Goal: Task Accomplishment & Management: Use online tool/utility

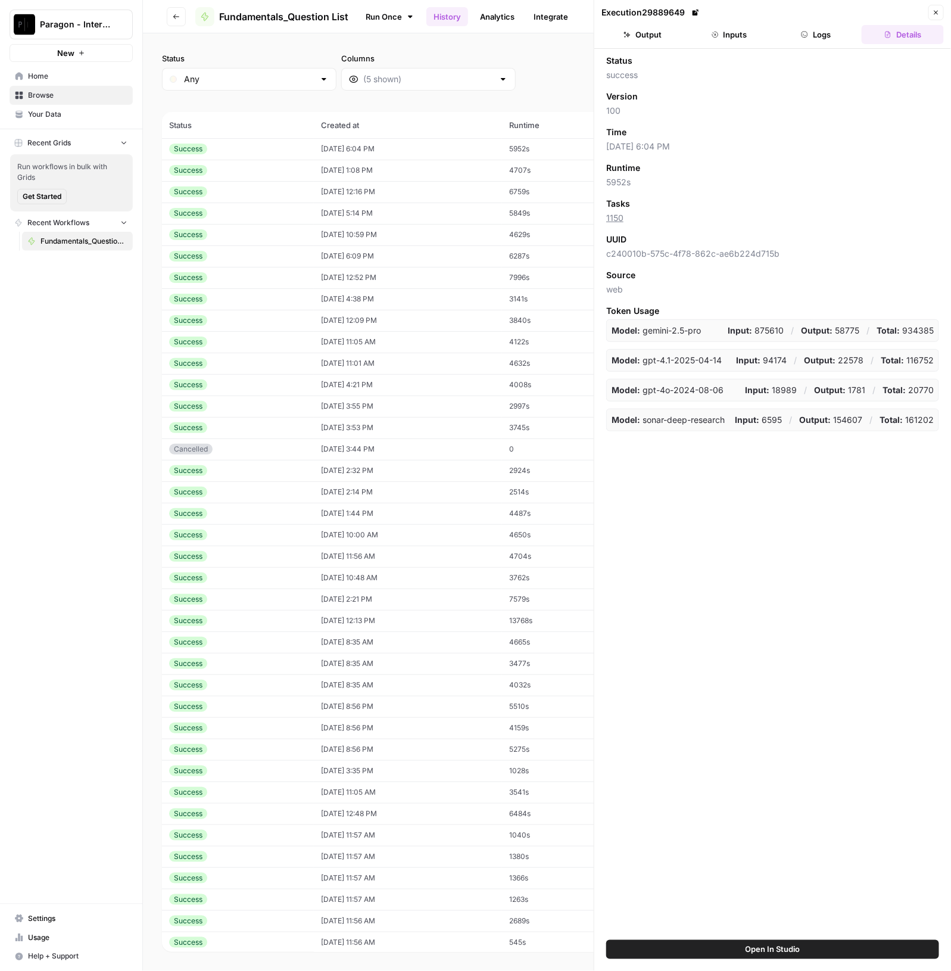
click at [247, 145] on div "Success" at bounding box center [238, 149] width 138 height 11
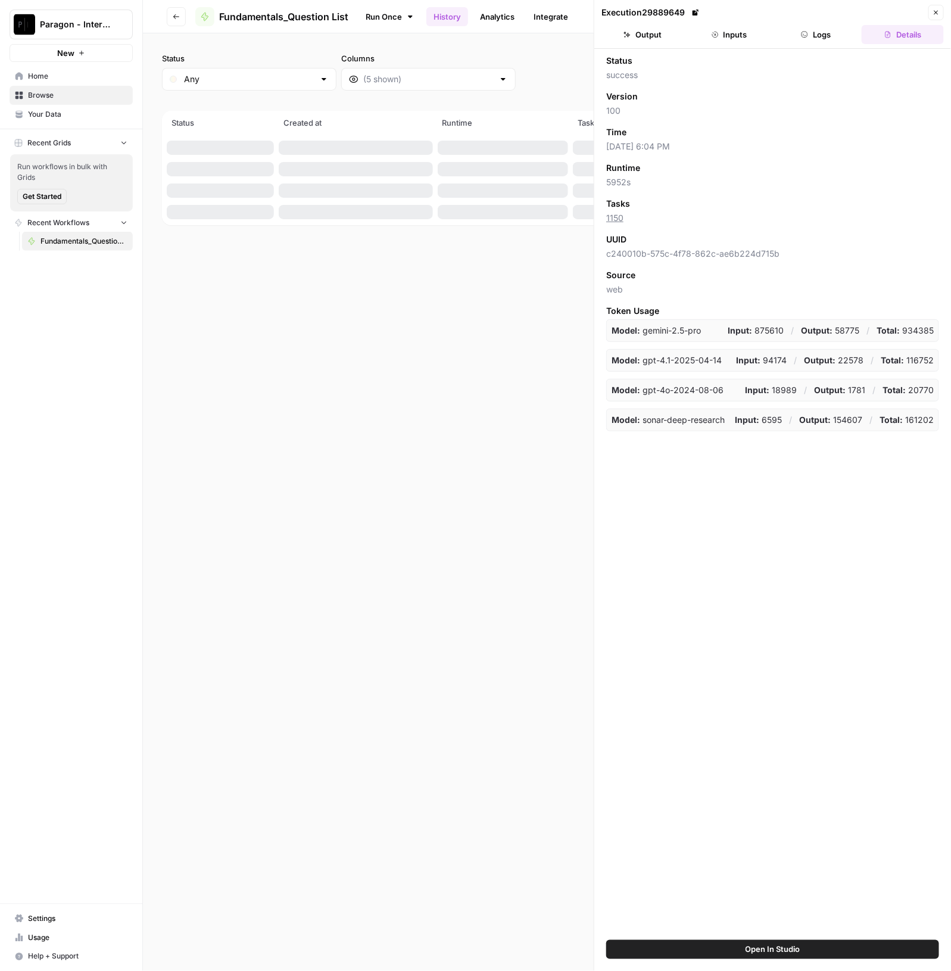
click at [933, 13] on icon "button" at bounding box center [936, 12] width 7 height 7
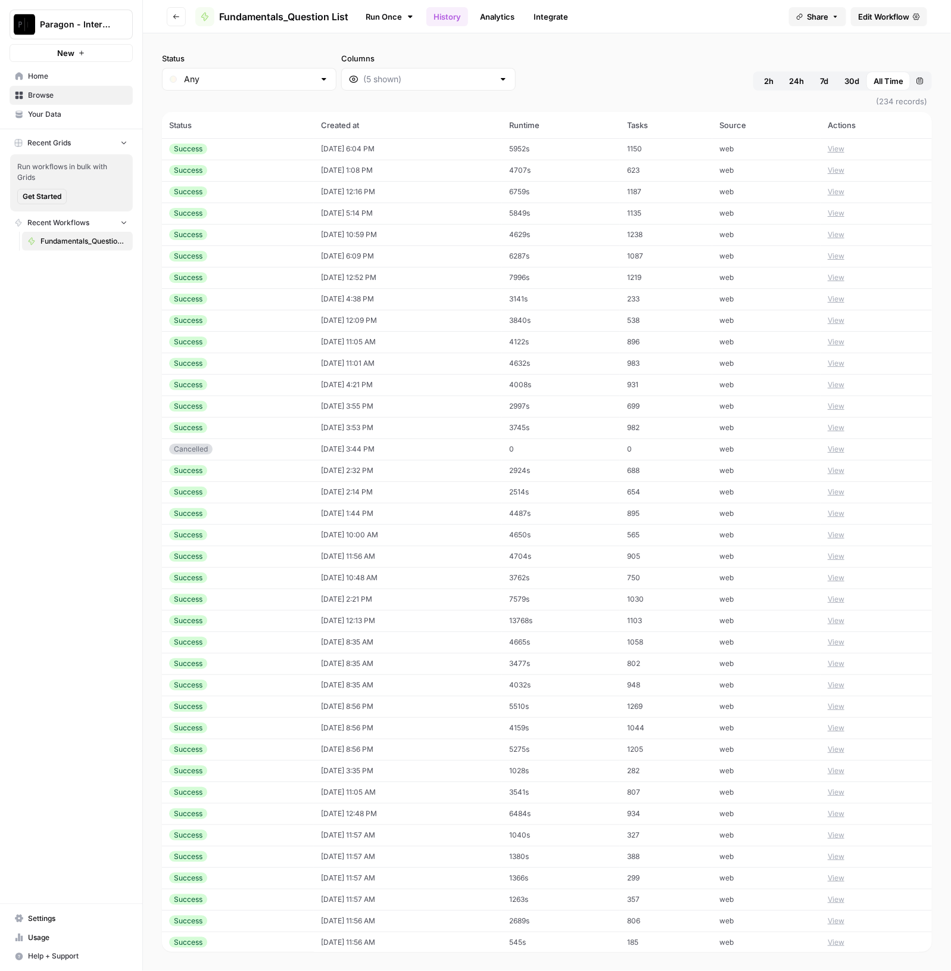
click at [80, 27] on span "Paragon - Internal Usage" at bounding box center [76, 24] width 72 height 12
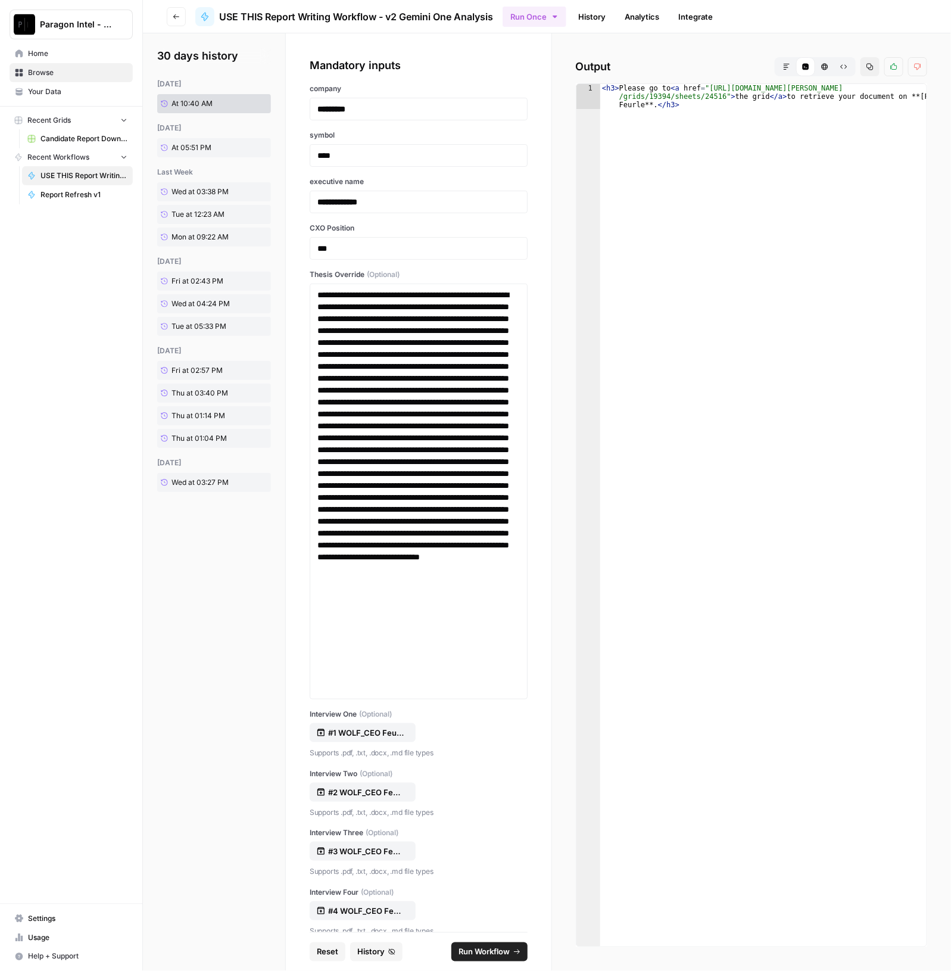
scroll to position [14480, 0]
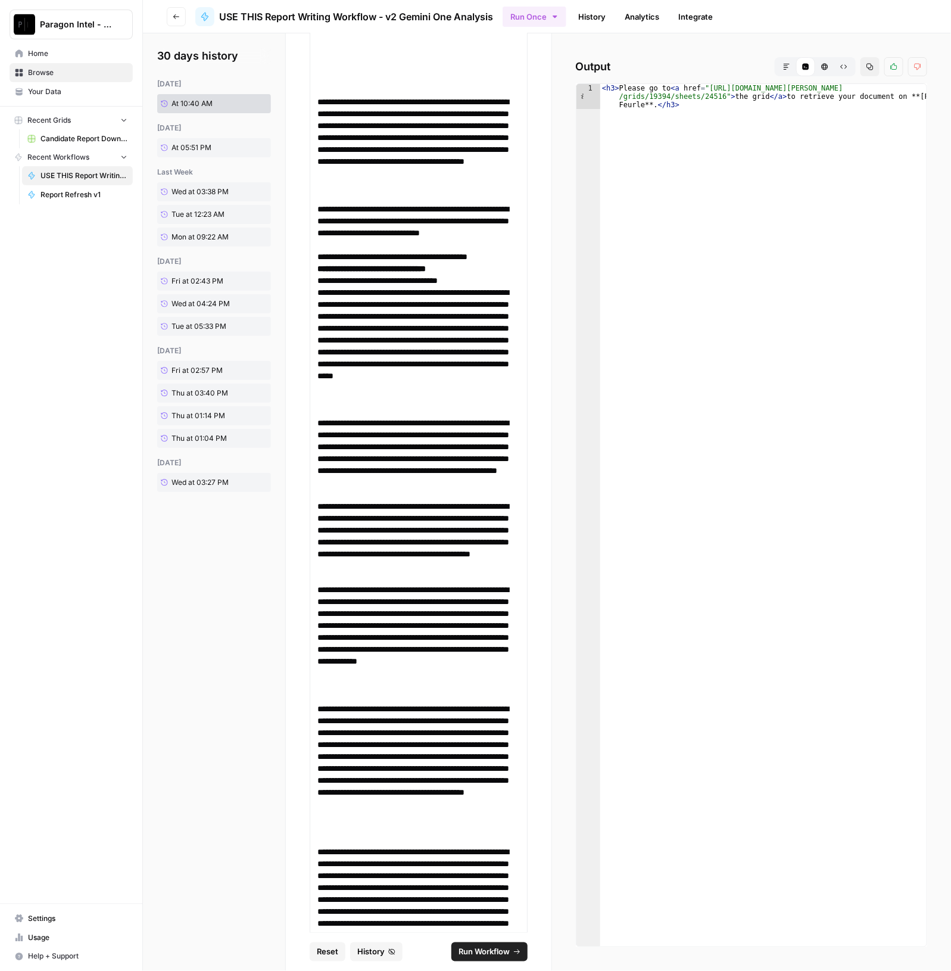
click at [786, 74] on button "Markdown" at bounding box center [786, 66] width 19 height 19
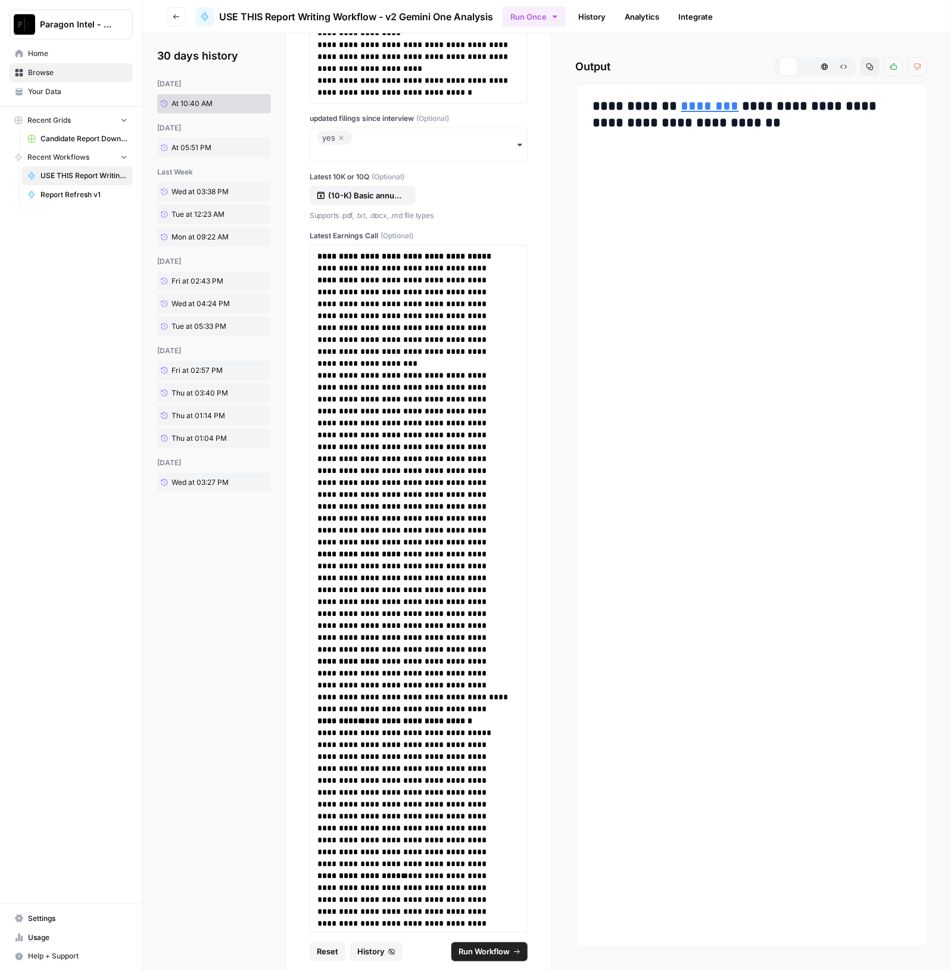
click at [696, 110] on link "********" at bounding box center [710, 105] width 58 height 13
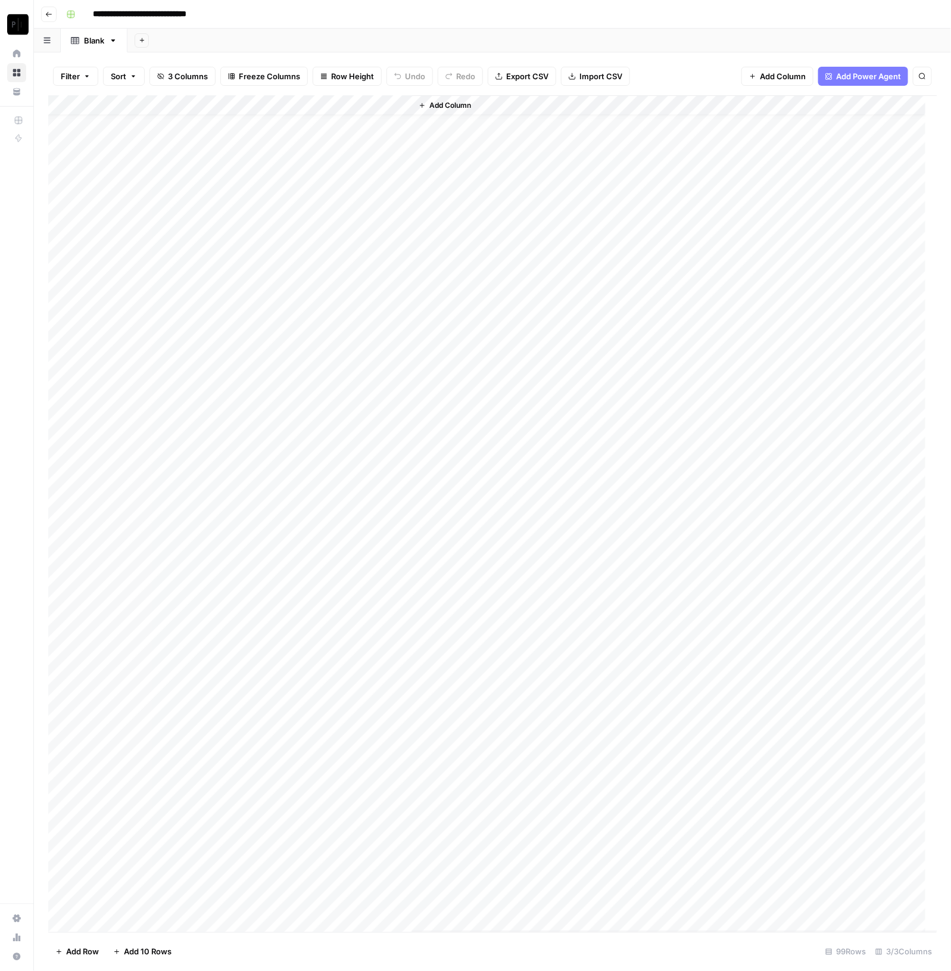
scroll to position [15, 0]
click at [399, 103] on div "Add Column" at bounding box center [492, 513] width 889 height 837
click at [379, 198] on button "Sort Descending" at bounding box center [376, 205] width 132 height 17
click at [188, 105] on div "Add Column" at bounding box center [492, 514] width 889 height 836
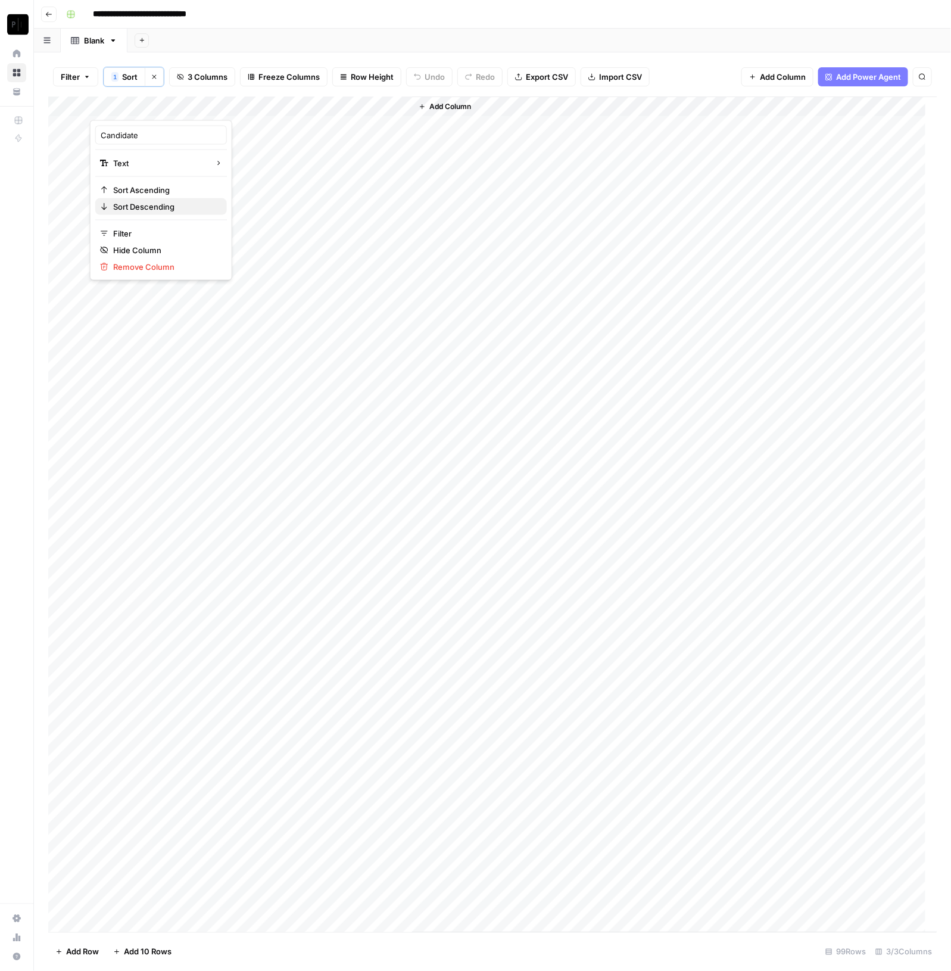
click at [165, 198] on button "Sort Descending" at bounding box center [161, 206] width 132 height 17
click at [292, 252] on div "Add Column" at bounding box center [492, 514] width 889 height 836
